Goal: Information Seeking & Learning: Learn about a topic

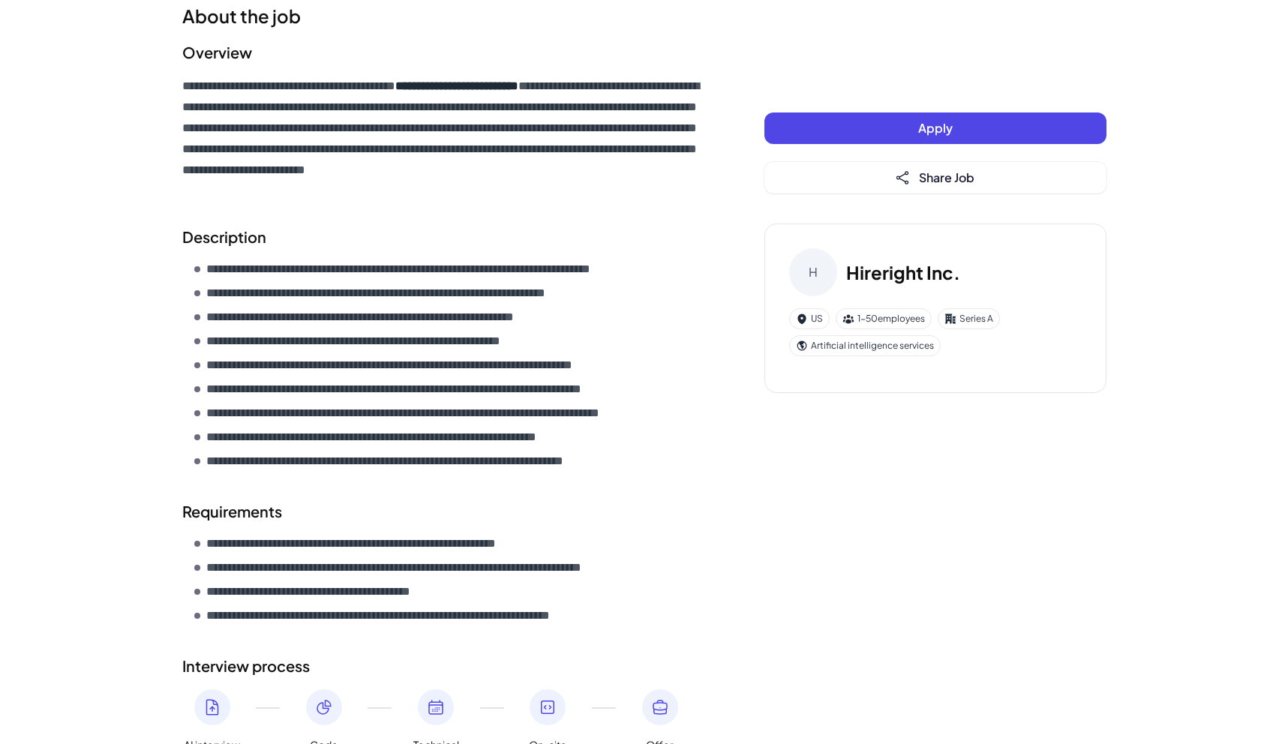
scroll to position [317, 0]
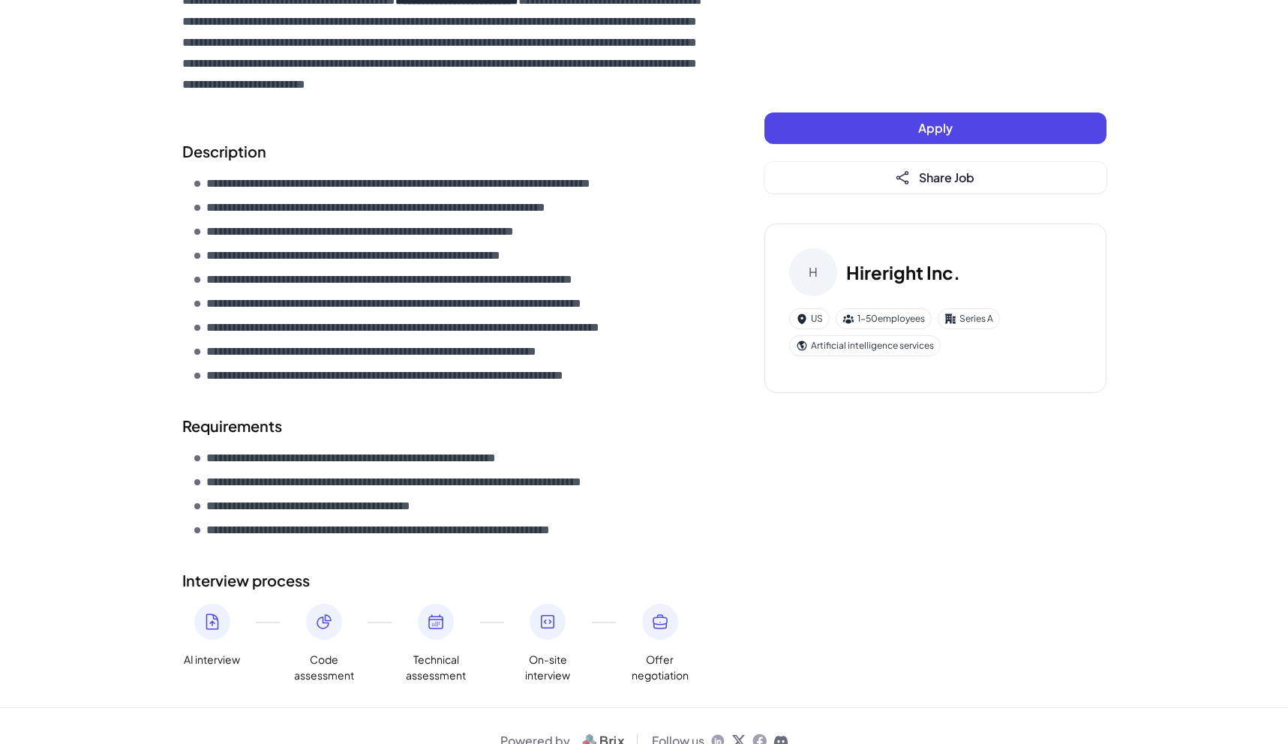
click at [782, 734] on icon at bounding box center [781, 741] width 15 height 15
click at [597, 732] on img at bounding box center [603, 741] width 55 height 18
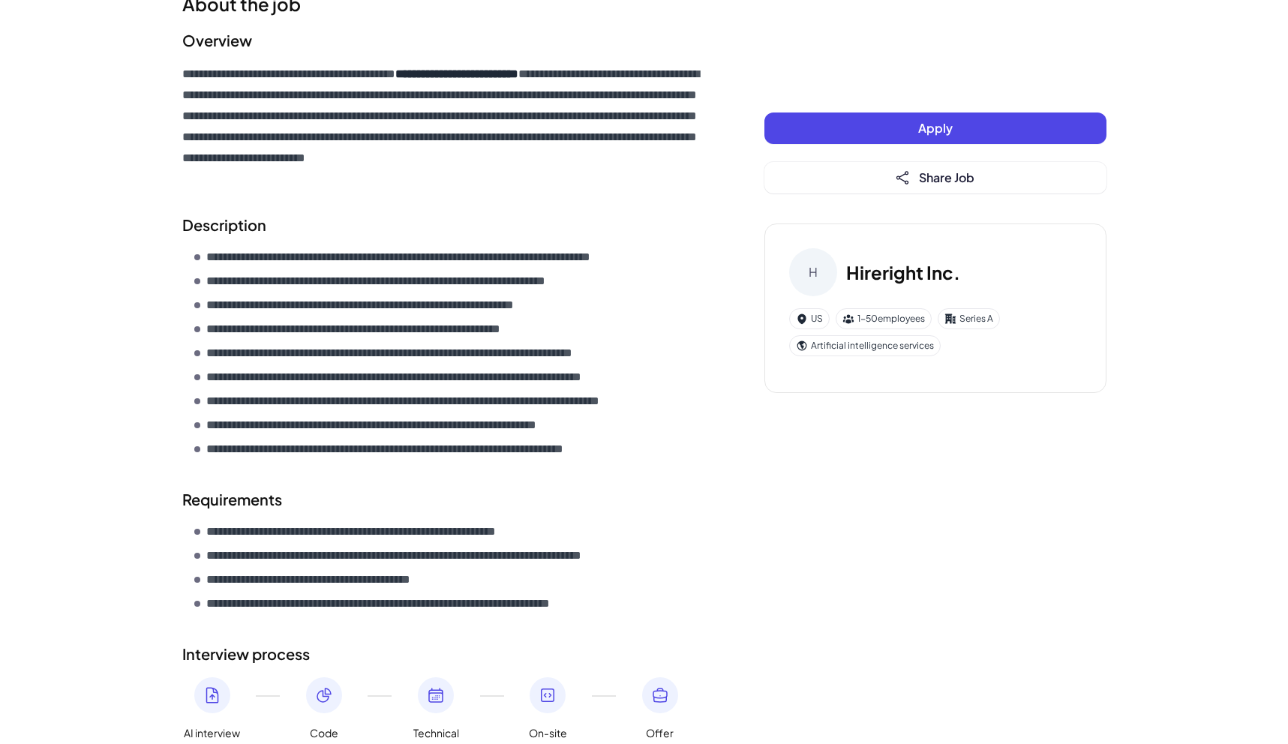
scroll to position [0, 0]
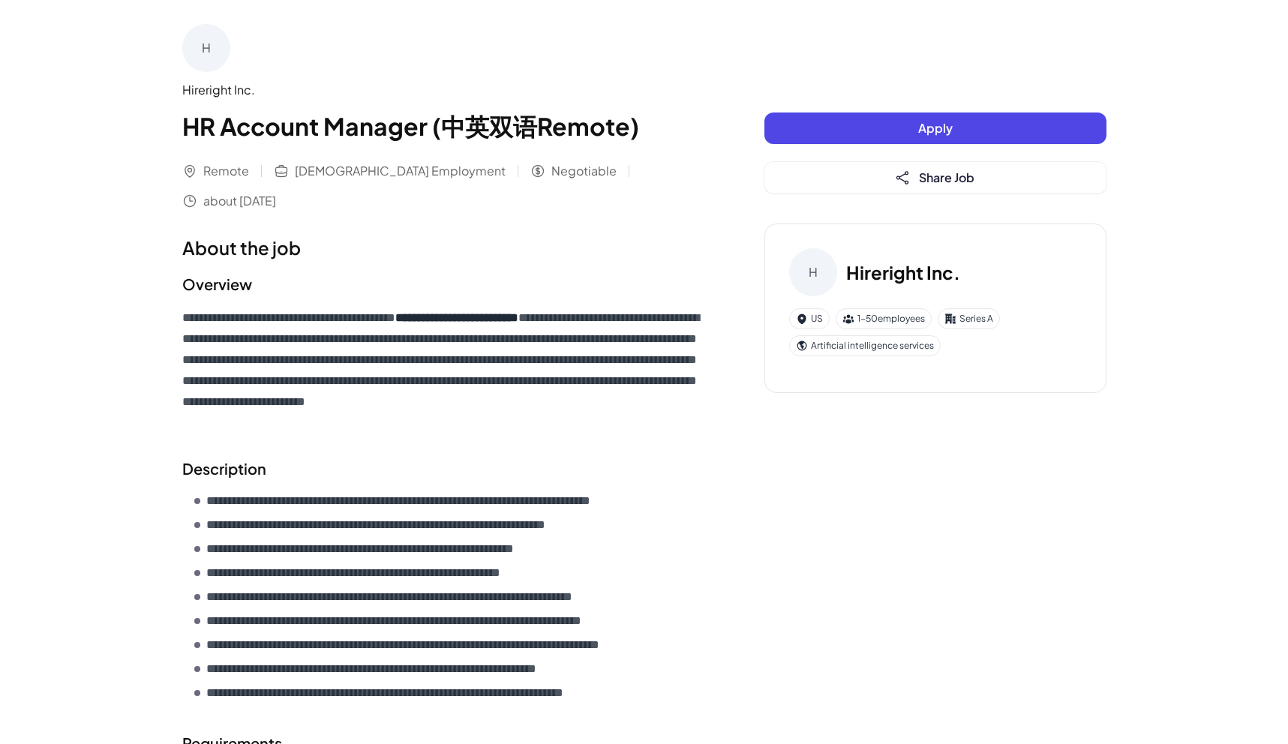
click at [203, 50] on div "H" at bounding box center [206, 48] width 48 height 48
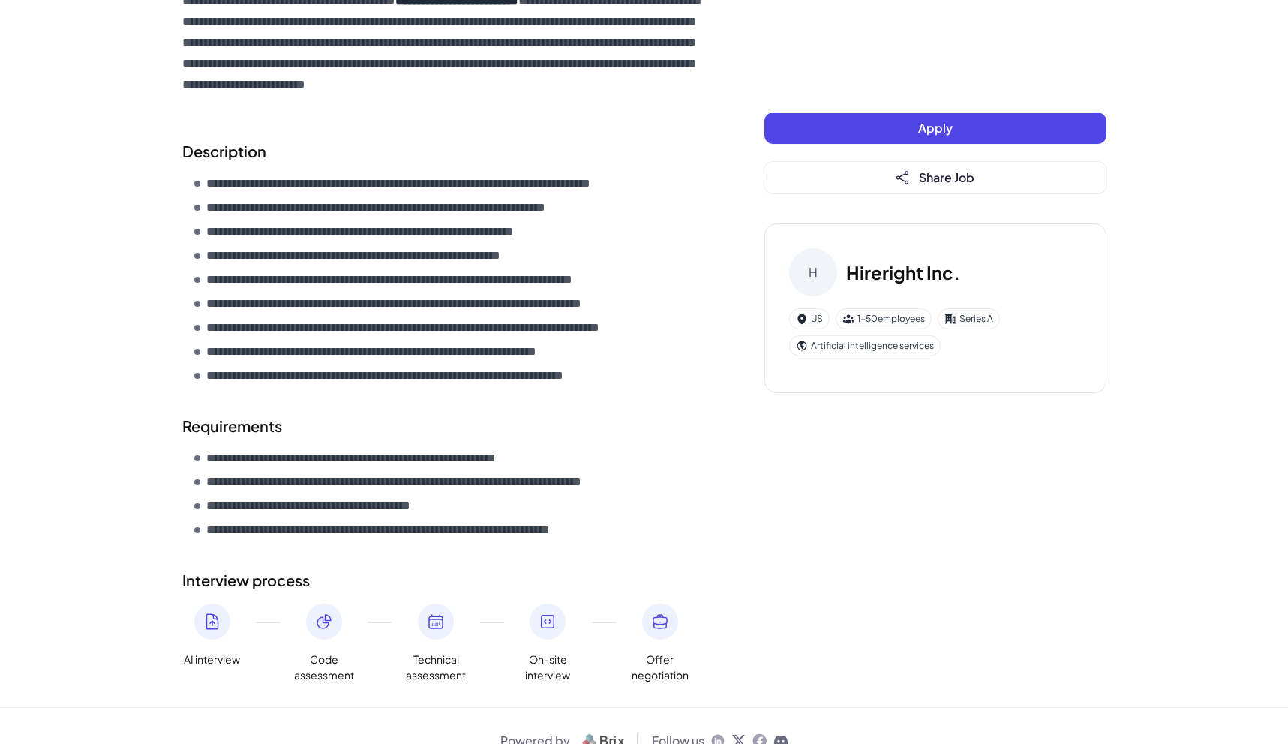
click at [718, 735] on icon at bounding box center [717, 741] width 13 height 13
